Goal: Register for event/course

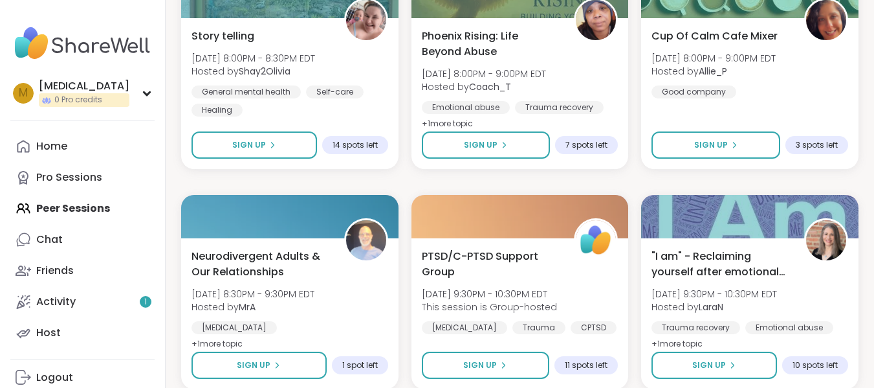
scroll to position [2463, 0]
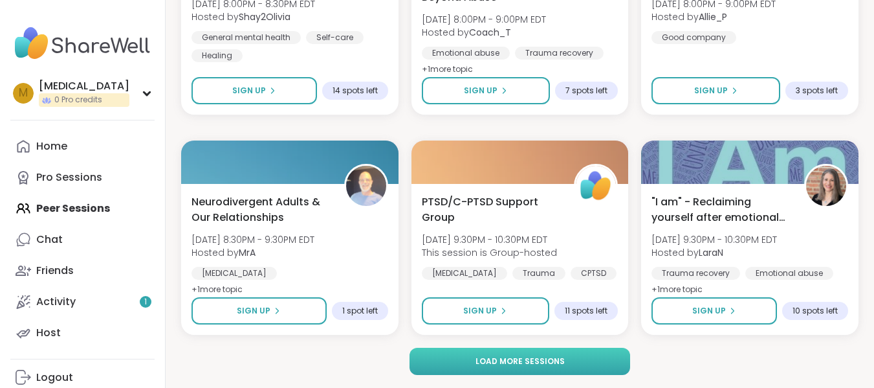
click at [469, 357] on button "Load more sessions" at bounding box center [520, 360] width 221 height 27
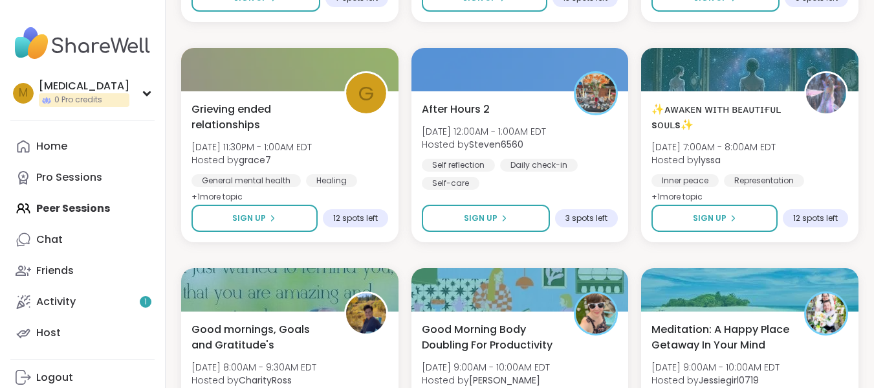
scroll to position [2993, 0]
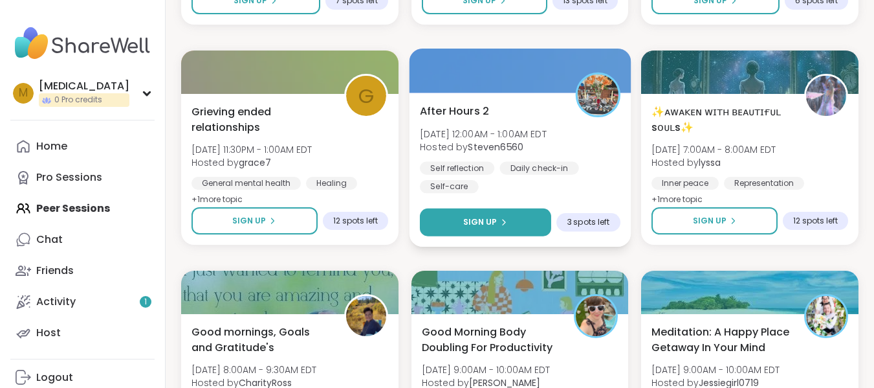
click at [481, 228] on button "Sign Up" at bounding box center [485, 222] width 131 height 28
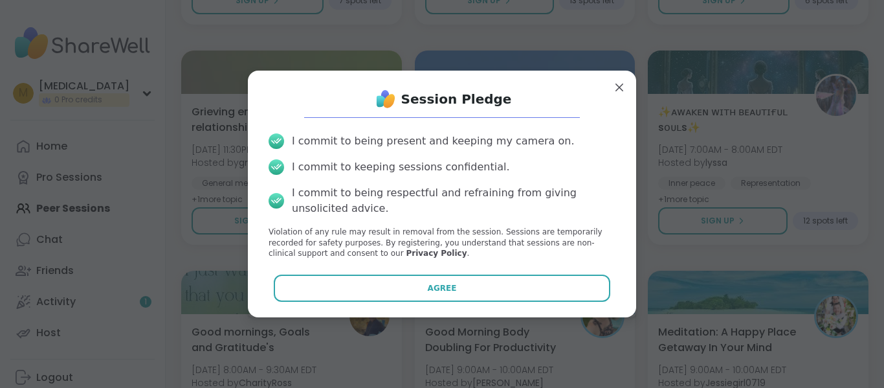
click at [535, 271] on div "Session Pledge I commit to being present and keeping my camera on. I commit to …" at bounding box center [442, 194] width 368 height 226
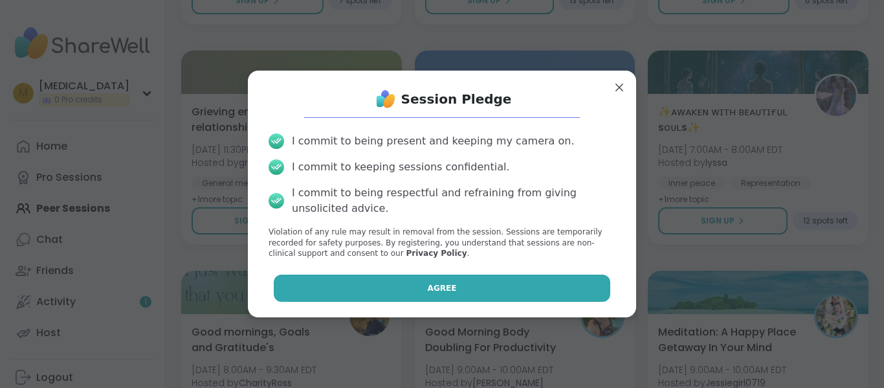
click at [525, 280] on button "Agree" at bounding box center [442, 287] width 337 height 27
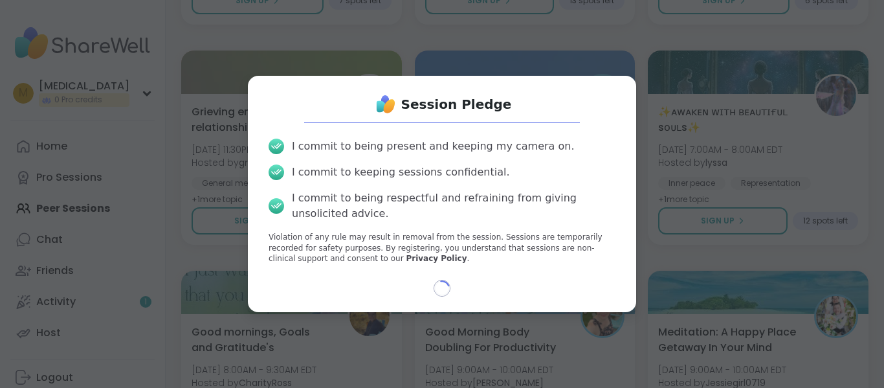
select select "**"
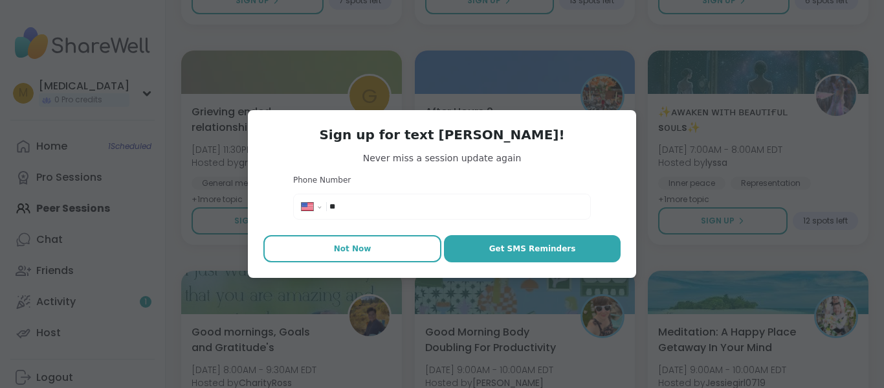
click at [365, 252] on button "Not Now" at bounding box center [352, 248] width 178 height 27
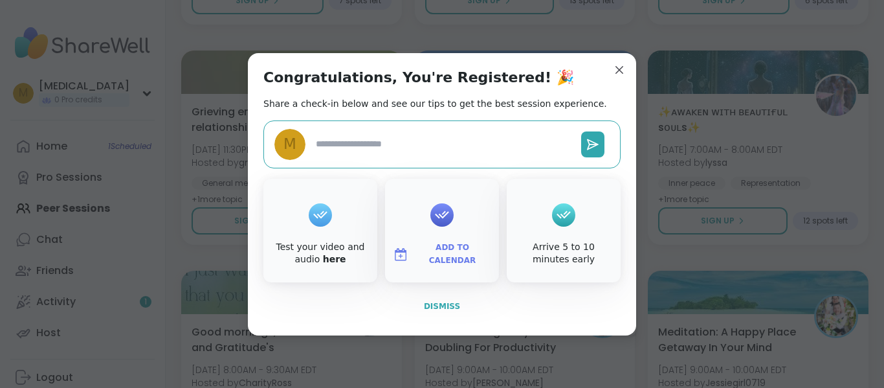
click at [432, 305] on span "Dismiss" at bounding box center [442, 306] width 36 height 9
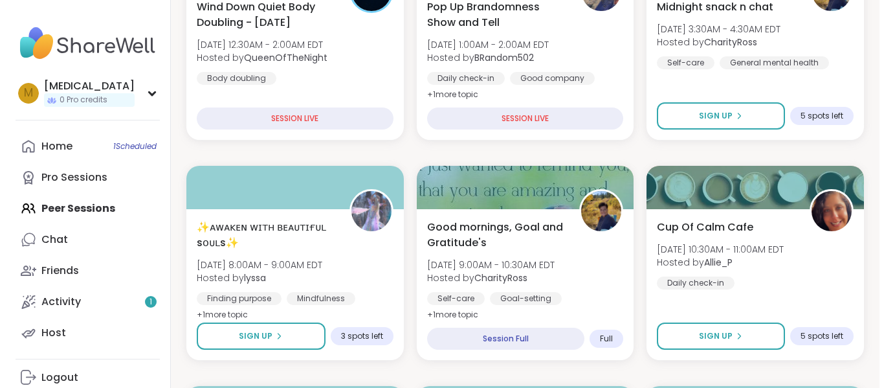
scroll to position [237, 0]
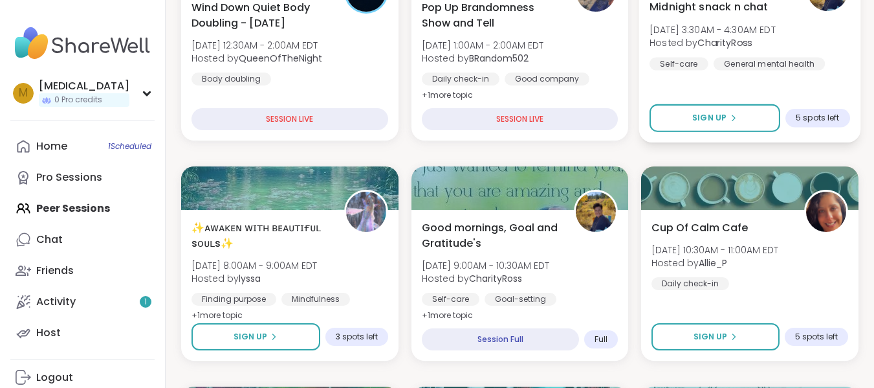
click at [776, 34] on span "[DATE] 3:30AM - 4:30AM EDT" at bounding box center [713, 29] width 126 height 13
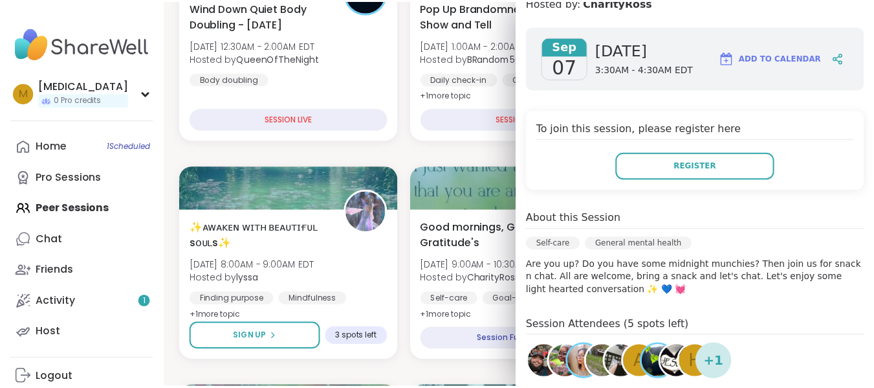
scroll to position [0, 0]
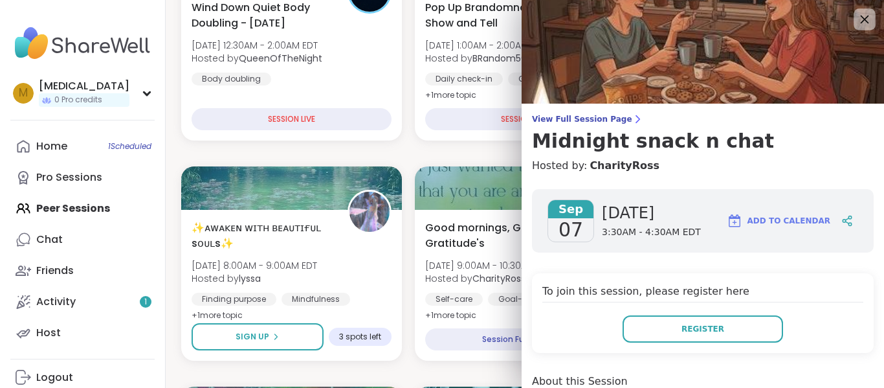
click at [861, 21] on icon at bounding box center [865, 20] width 8 height 8
